Goal: Find specific page/section: Find specific page/section

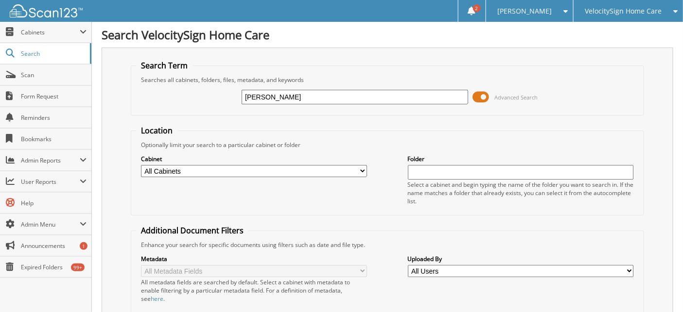
type input "[PERSON_NAME]"
click at [42, 33] on span "Cabinets" at bounding box center [50, 32] width 59 height 8
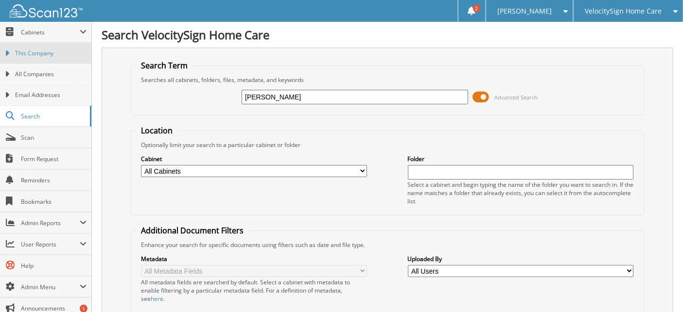
click at [46, 48] on link "This Company" at bounding box center [45, 53] width 91 height 21
